Goal: Navigation & Orientation: Find specific page/section

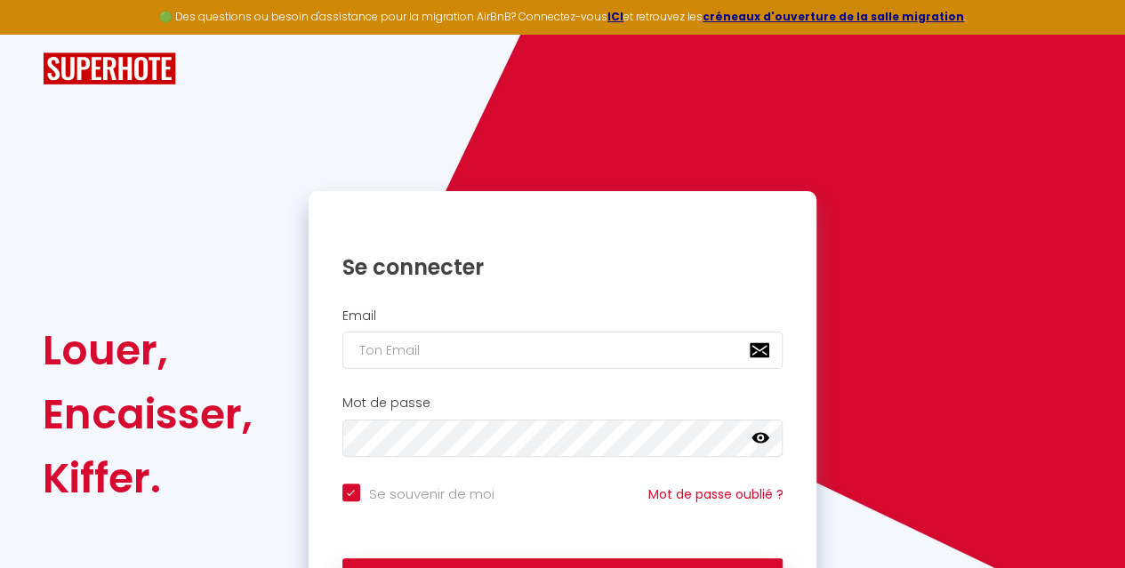
scroll to position [121, 0]
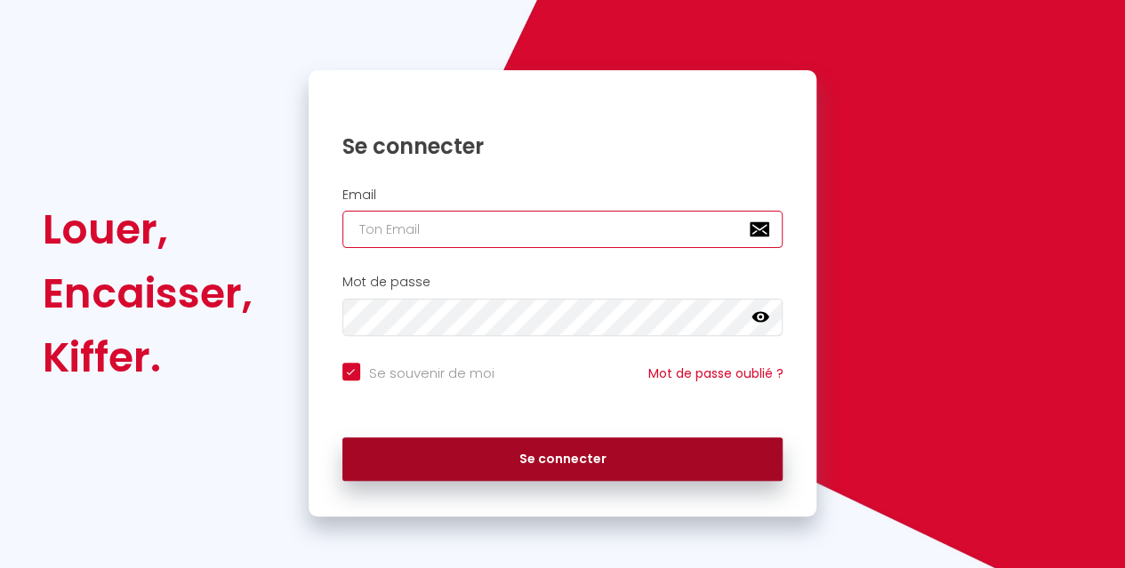
type input "[EMAIL_ADDRESS][DOMAIN_NAME]"
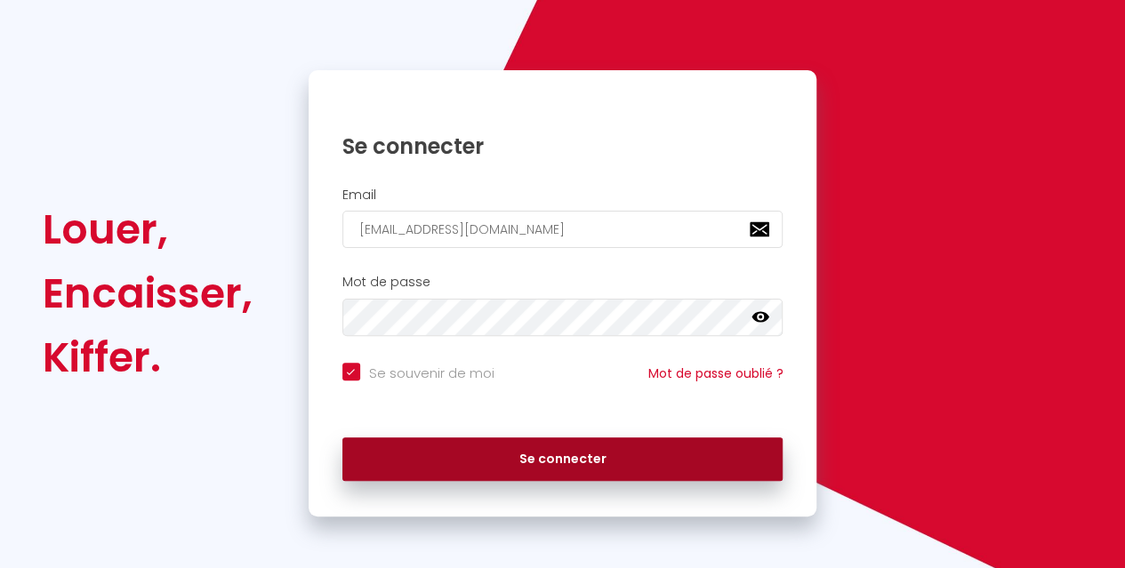
click at [575, 440] on button "Se connecter" at bounding box center [562, 460] width 441 height 44
checkbox input "true"
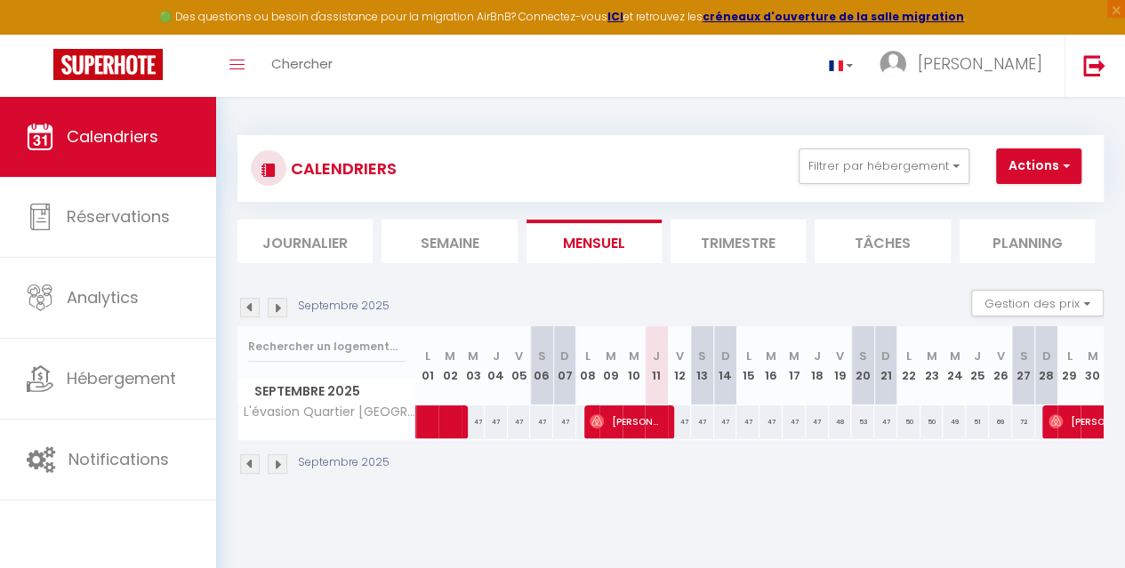
click at [284, 305] on img at bounding box center [278, 308] width 20 height 20
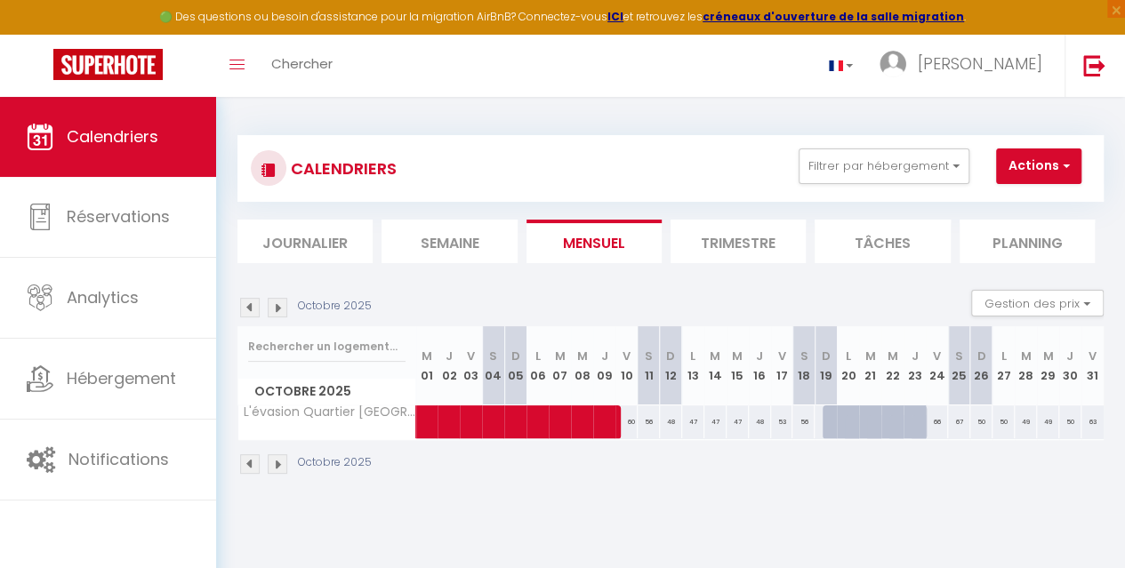
click at [254, 303] on img at bounding box center [250, 308] width 20 height 20
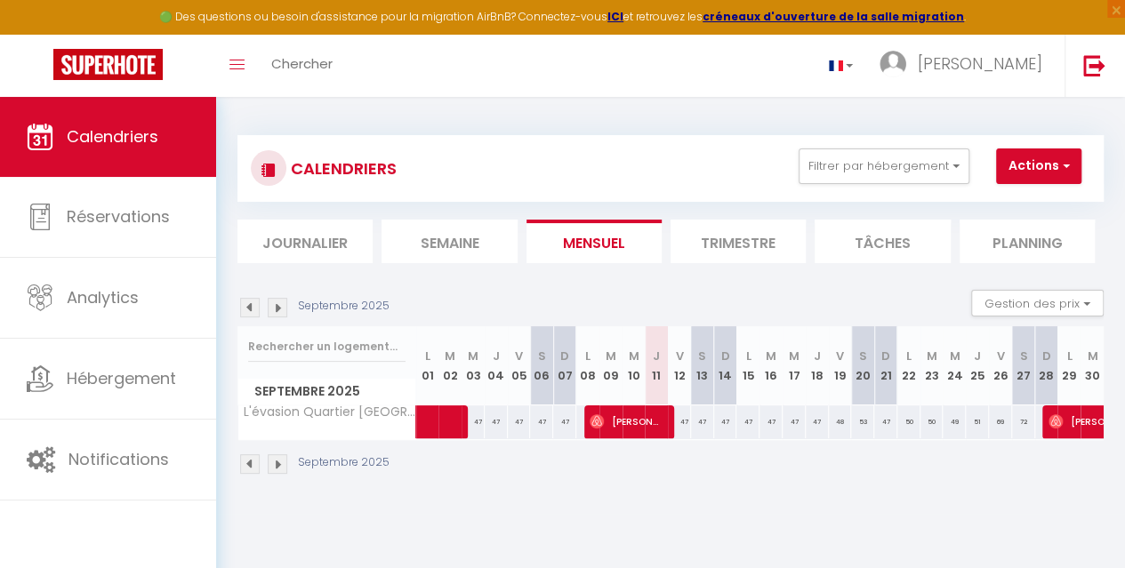
click at [257, 302] on img at bounding box center [250, 308] width 20 height 20
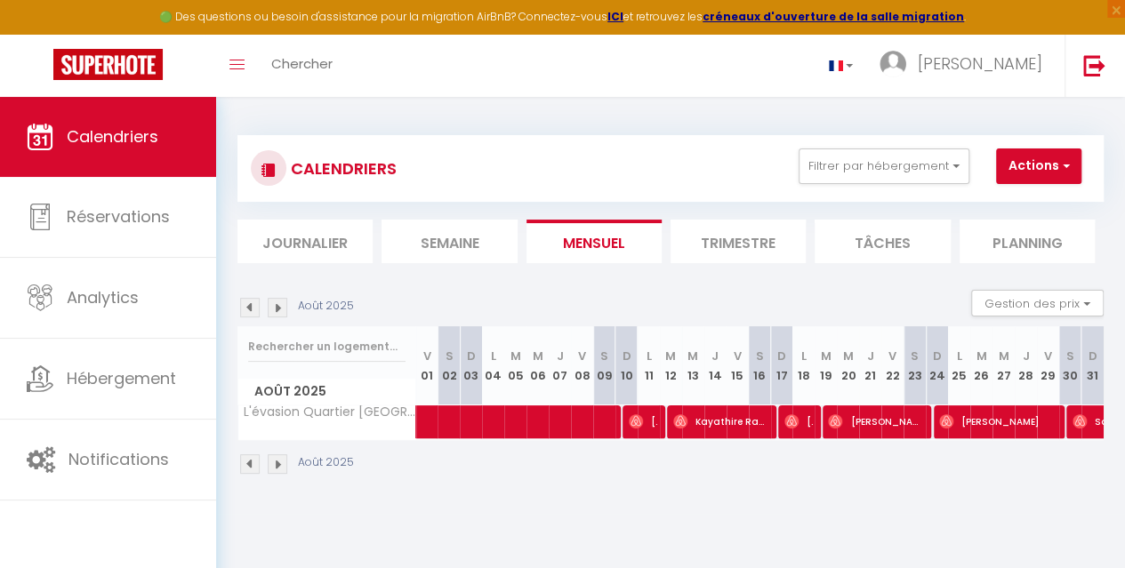
click at [281, 304] on img at bounding box center [278, 308] width 20 height 20
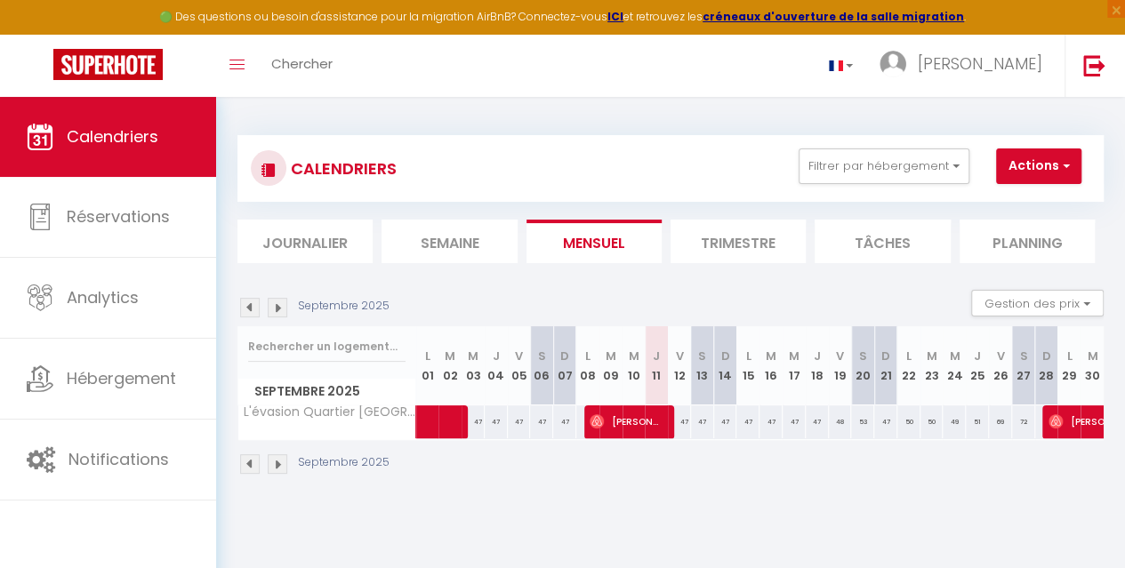
click at [281, 304] on img at bounding box center [278, 308] width 20 height 20
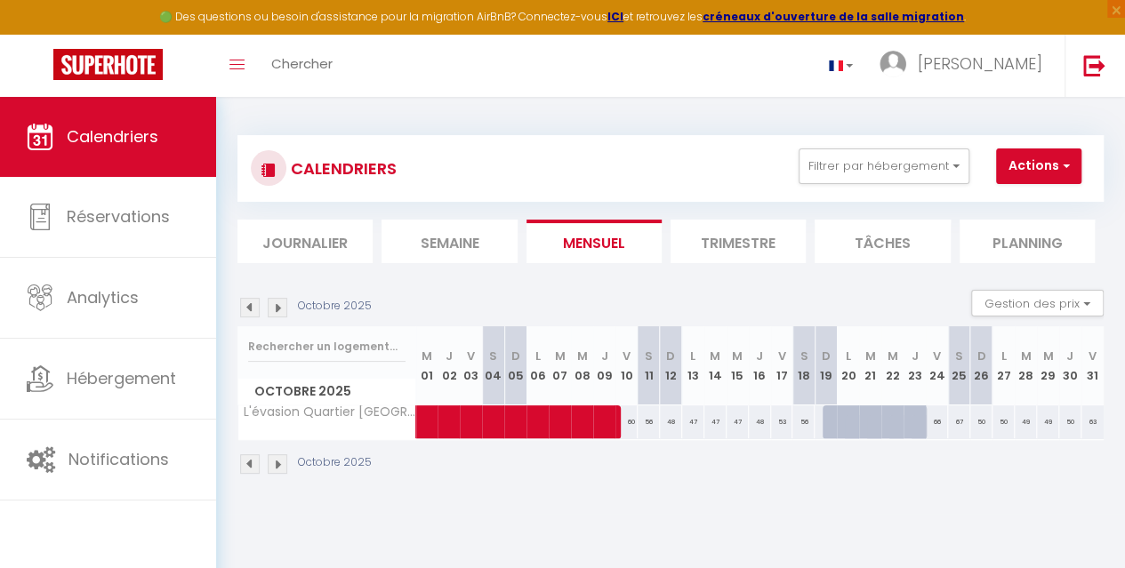
click at [281, 304] on img at bounding box center [278, 308] width 20 height 20
